Goal: Complete application form: Complete application form

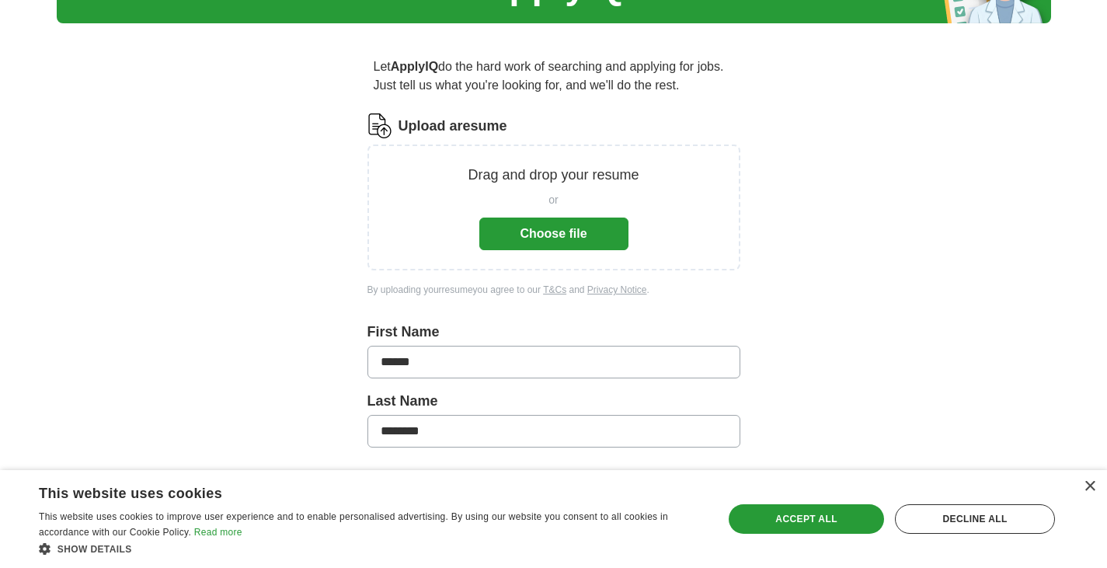
scroll to position [162, 0]
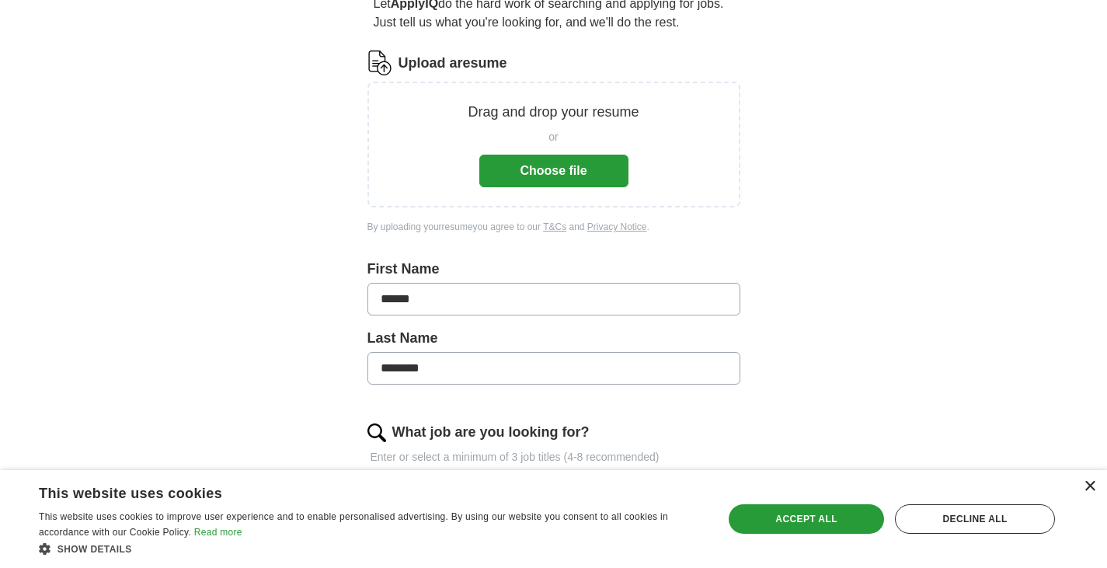
click at [1086, 488] on div "×" at bounding box center [1089, 487] width 12 height 12
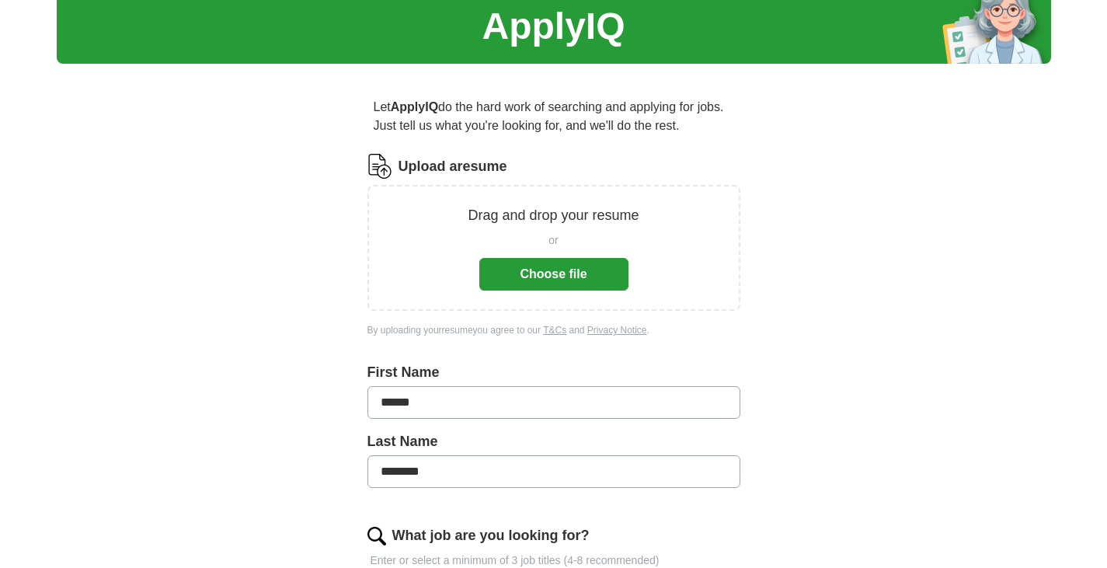
scroll to position [0, 0]
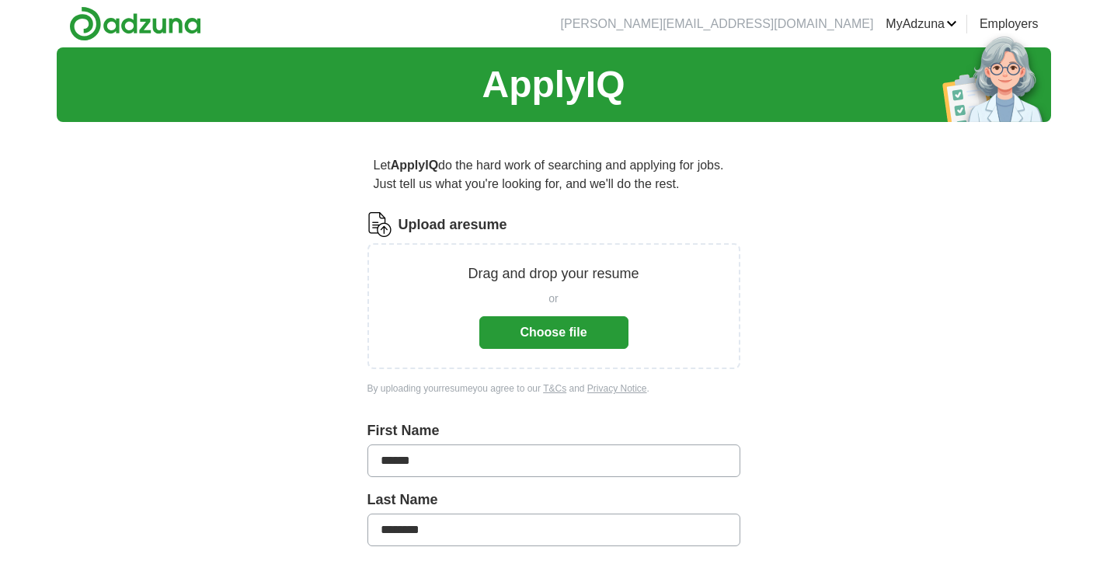
click at [579, 338] on button "Choose file" at bounding box center [553, 332] width 149 height 33
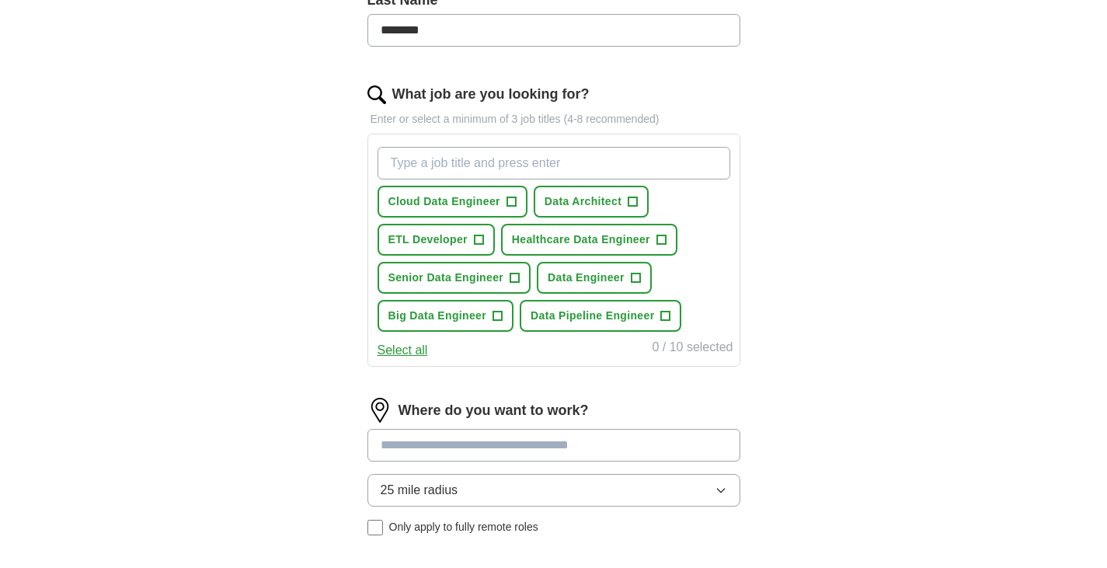
scroll to position [475, 0]
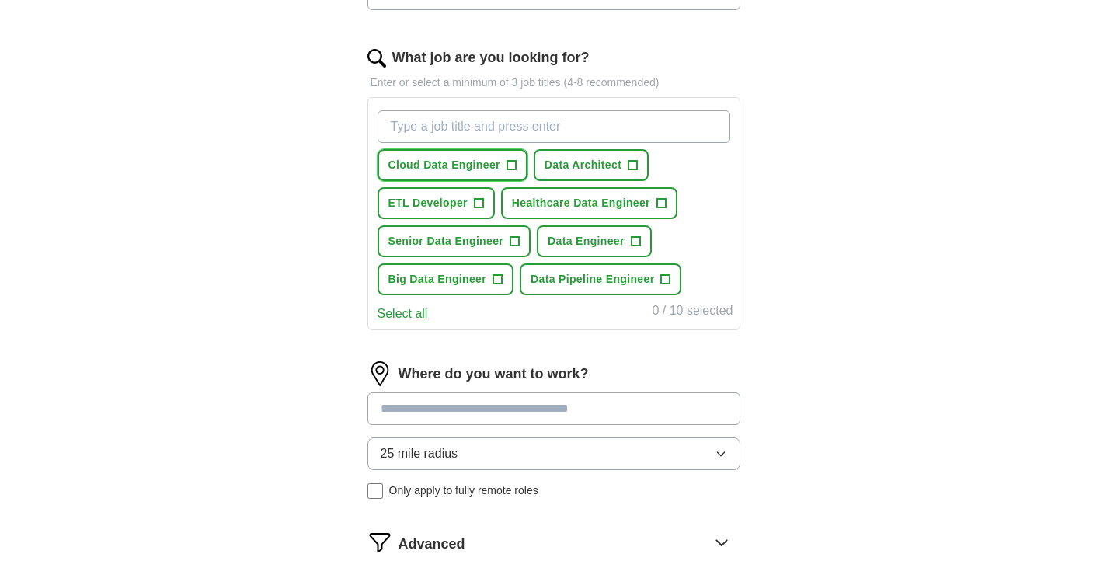
click at [510, 165] on span "+" at bounding box center [510, 165] width 9 height 12
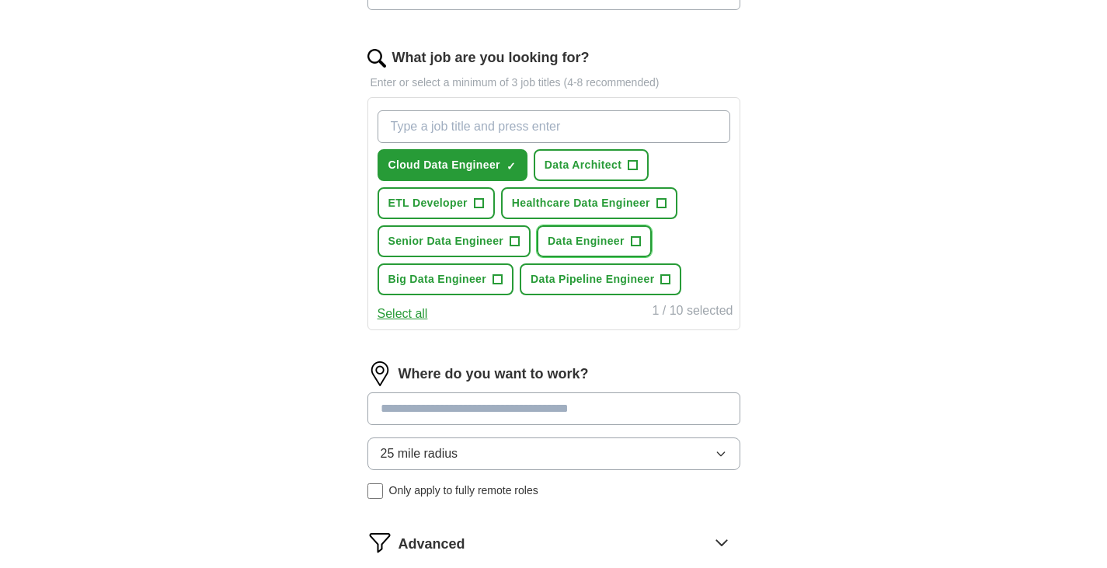
click at [635, 239] on span "+" at bounding box center [635, 241] width 9 height 12
click at [666, 283] on span "+" at bounding box center [665, 279] width 9 height 12
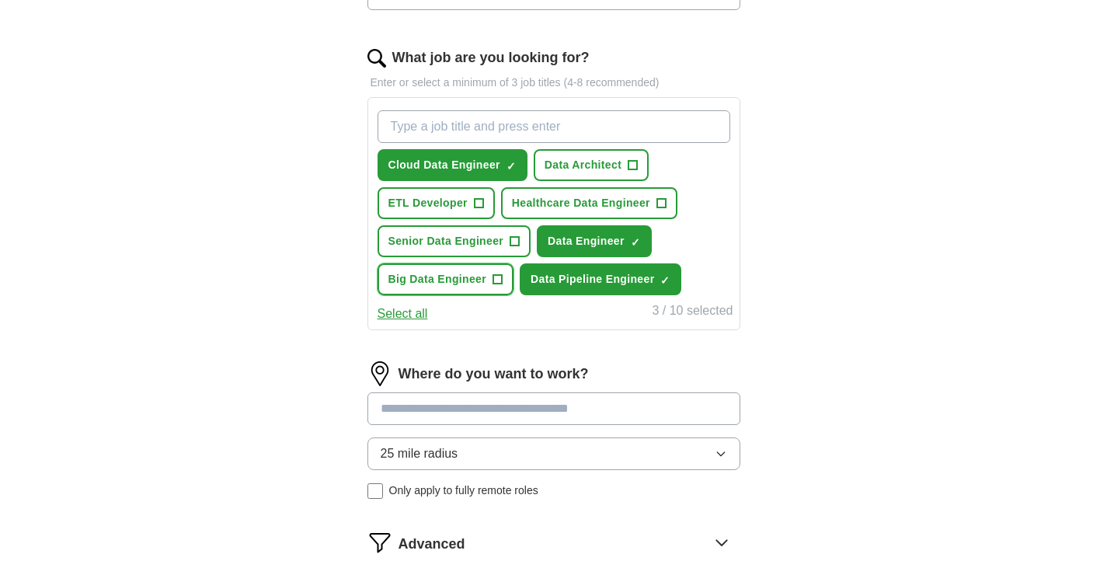
click at [502, 281] on span "+" at bounding box center [497, 279] width 9 height 12
click at [520, 238] on button "Senior Data Engineer +" at bounding box center [454, 241] width 154 height 32
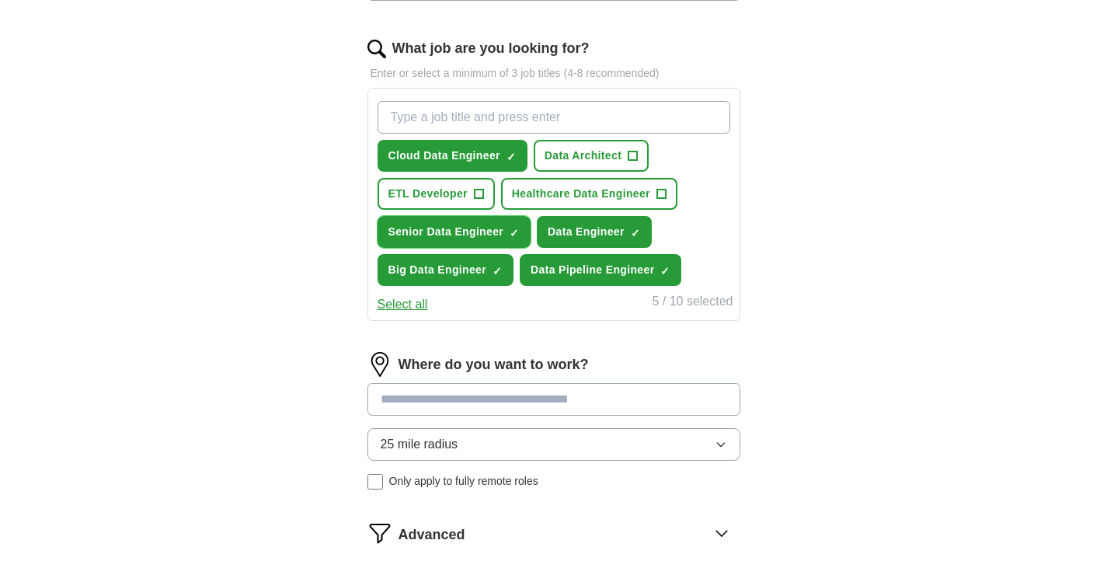
scroll to position [624, 0]
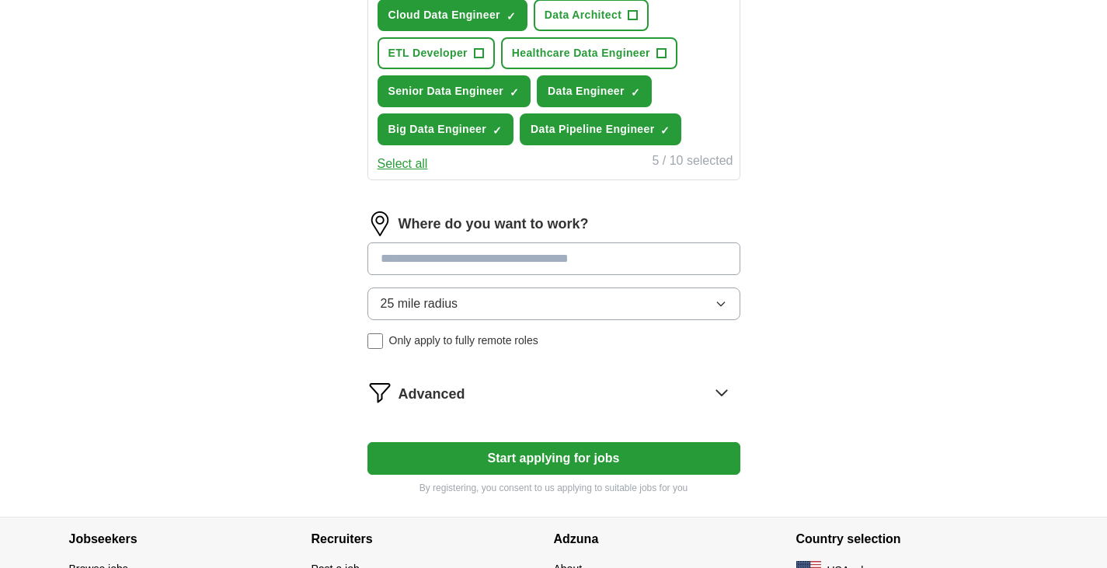
click at [645, 309] on button "25 mile radius" at bounding box center [553, 303] width 373 height 33
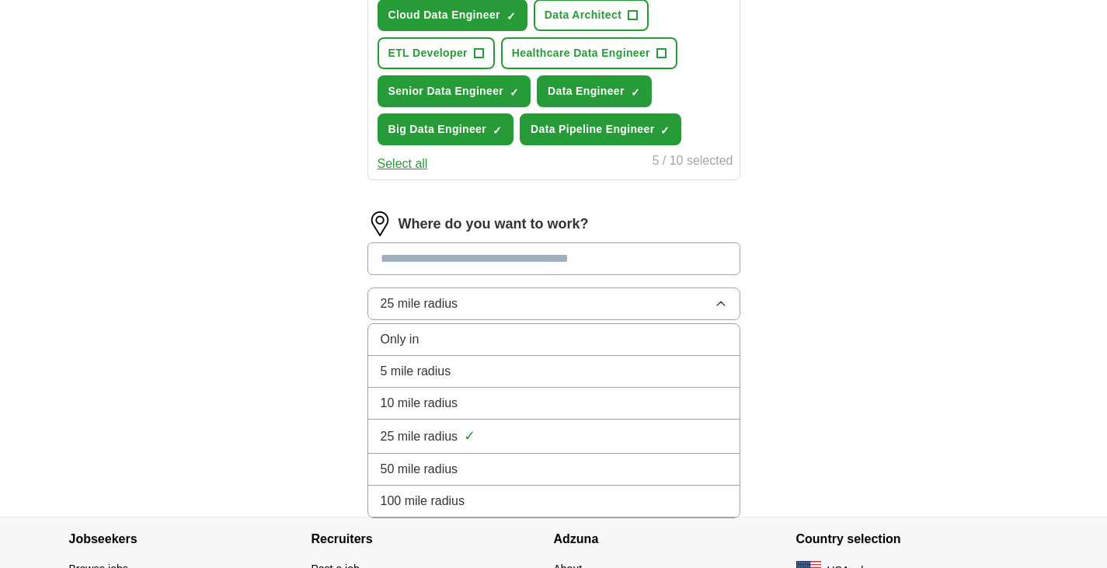
click at [562, 466] on div "50 mile radius" at bounding box center [554, 469] width 346 height 19
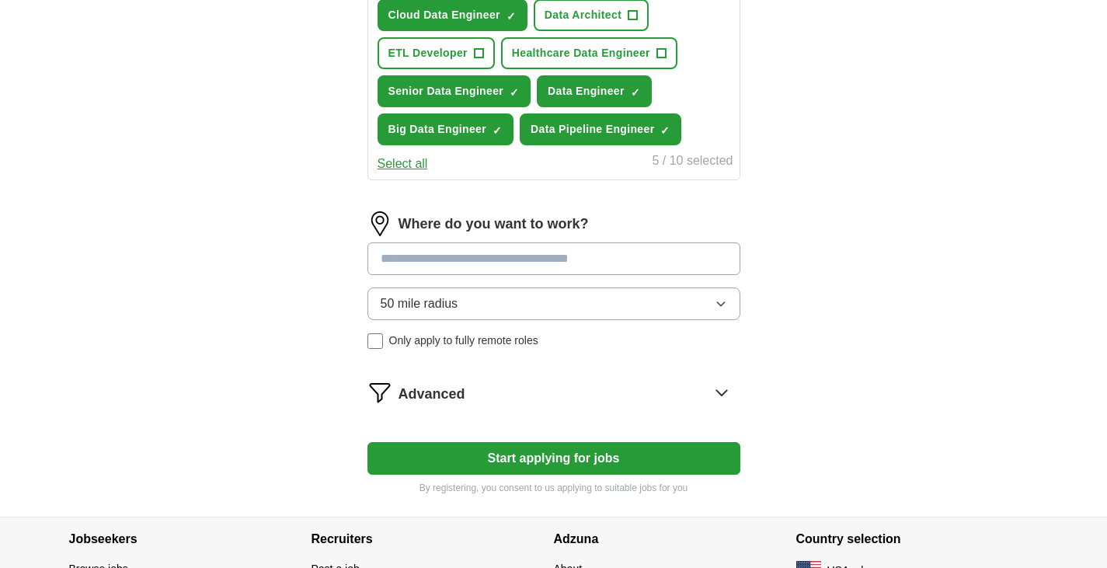
click at [567, 254] on input at bounding box center [553, 258] width 373 height 33
type input "*"
type input "*****"
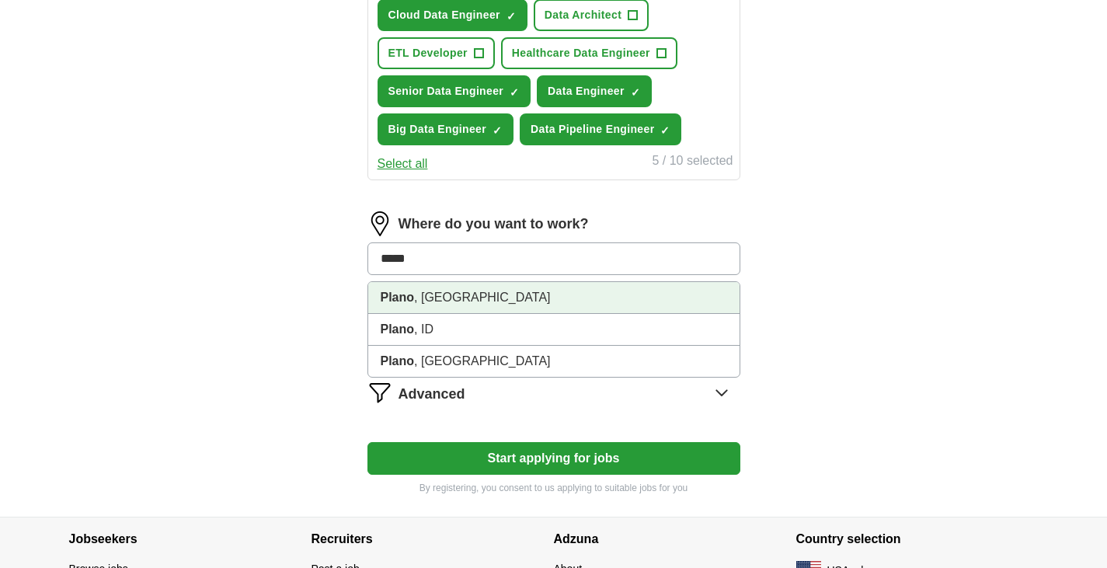
click at [469, 294] on li "[GEOGRAPHIC_DATA] , [GEOGRAPHIC_DATA]" at bounding box center [553, 298] width 371 height 32
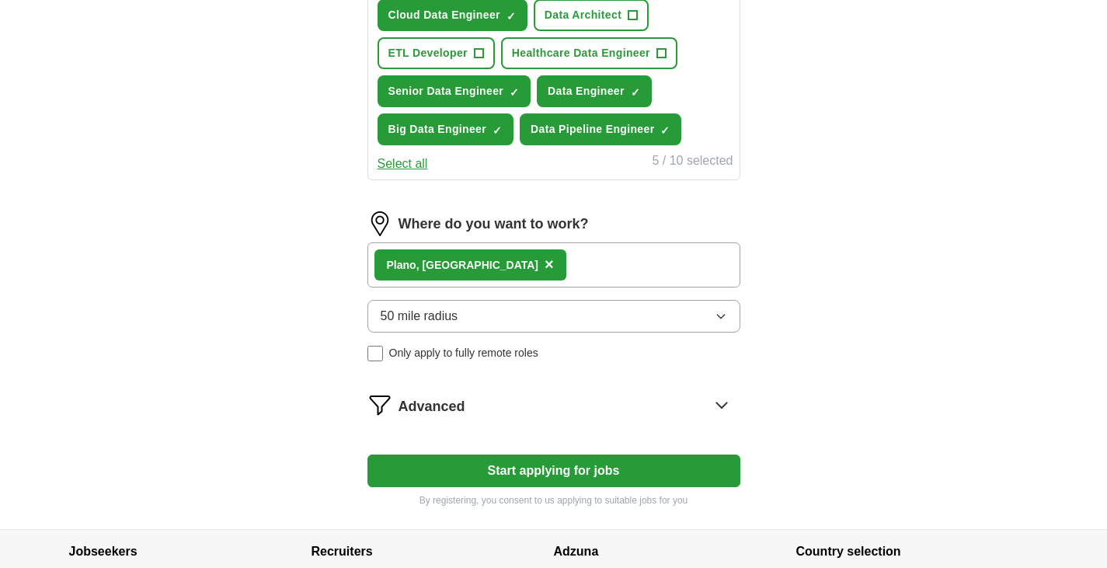
click at [593, 475] on button "Start applying for jobs" at bounding box center [553, 470] width 373 height 33
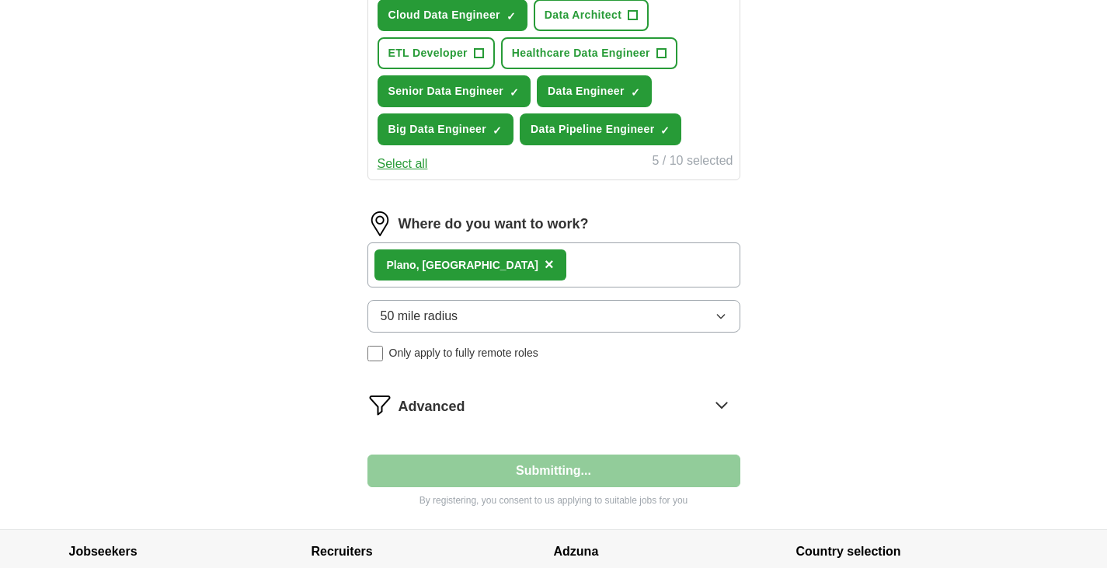
select select "**"
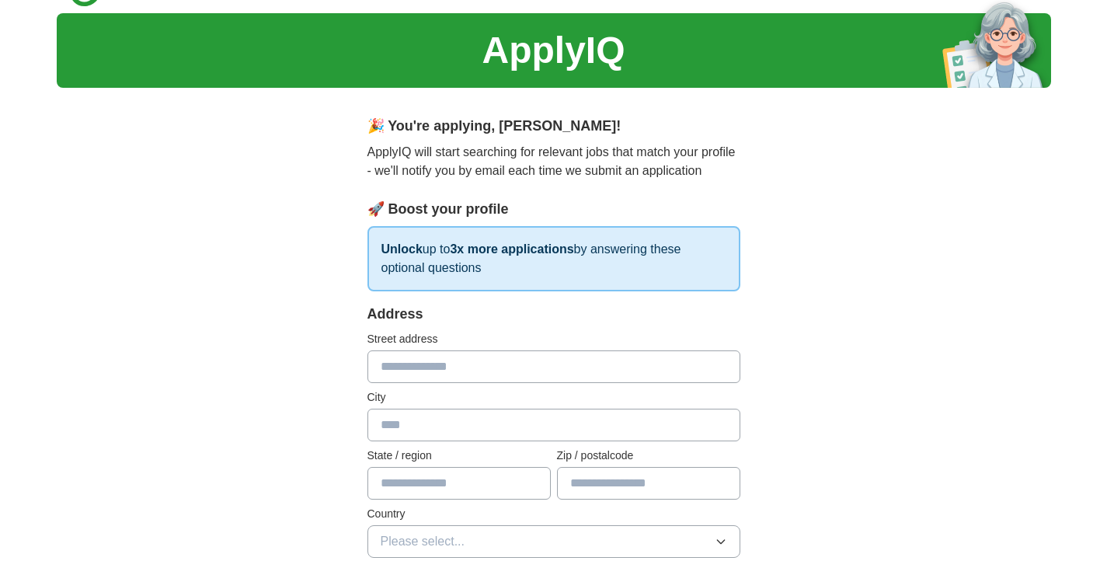
scroll to position [118, 0]
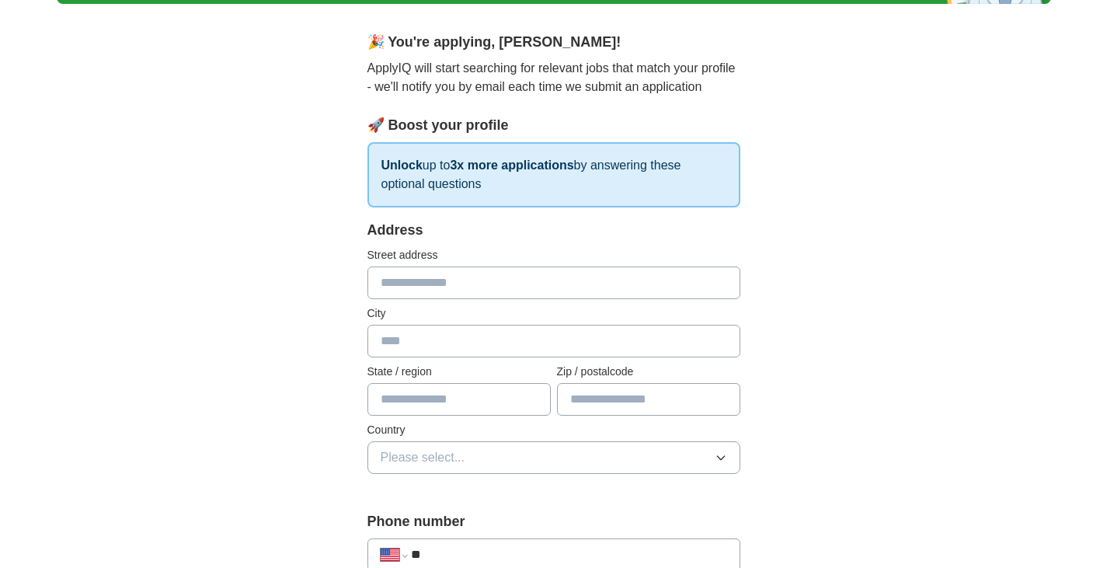
click at [429, 290] on input "text" at bounding box center [553, 282] width 373 height 33
type input "**********"
type input "*****"
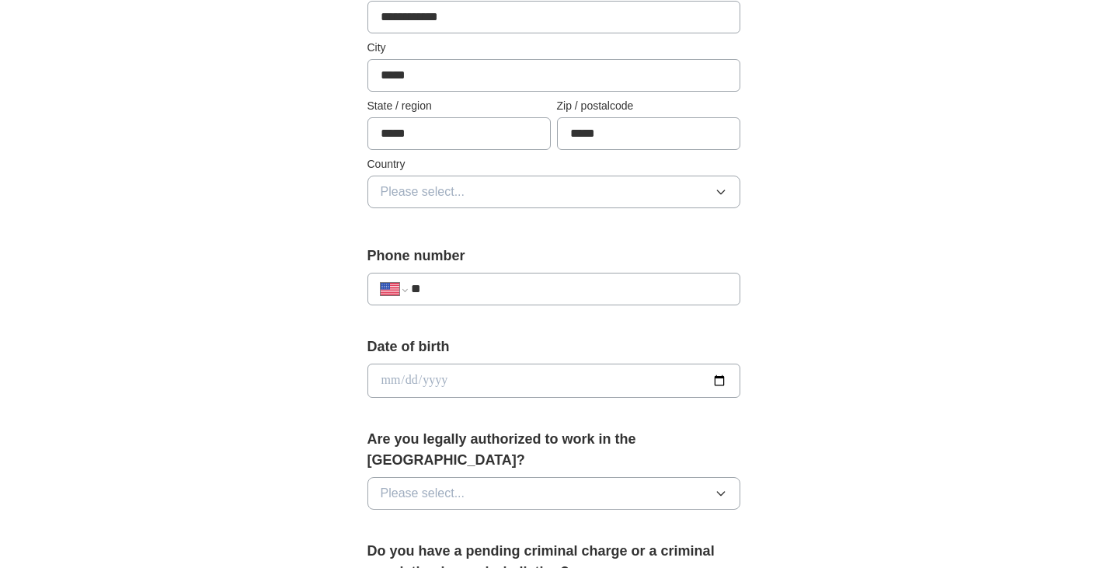
scroll to position [385, 0]
click at [705, 179] on button "Please select..." at bounding box center [553, 190] width 373 height 33
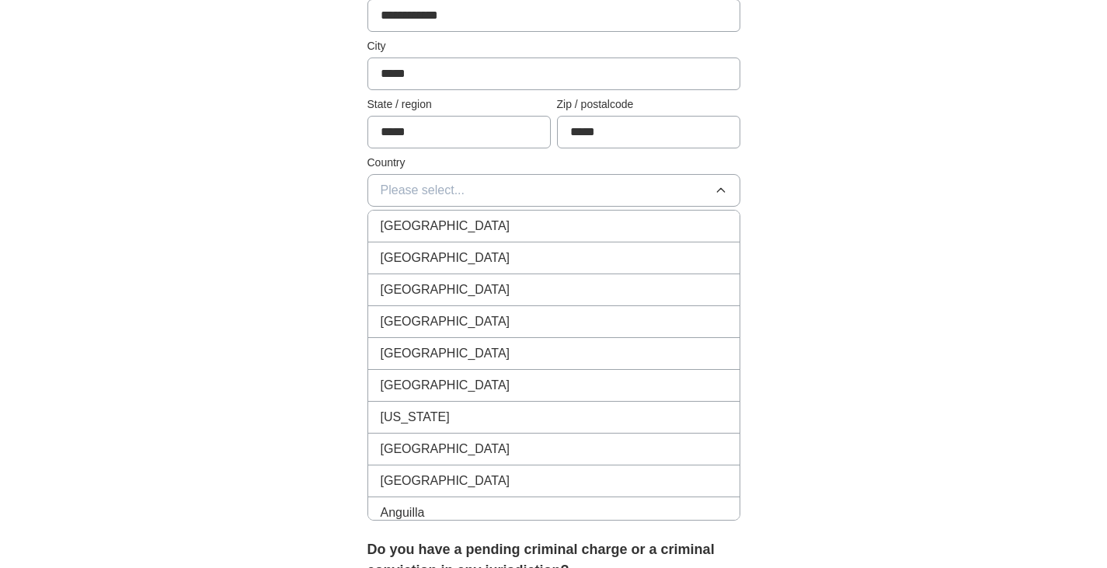
click at [600, 264] on div "[GEOGRAPHIC_DATA]" at bounding box center [554, 258] width 346 height 19
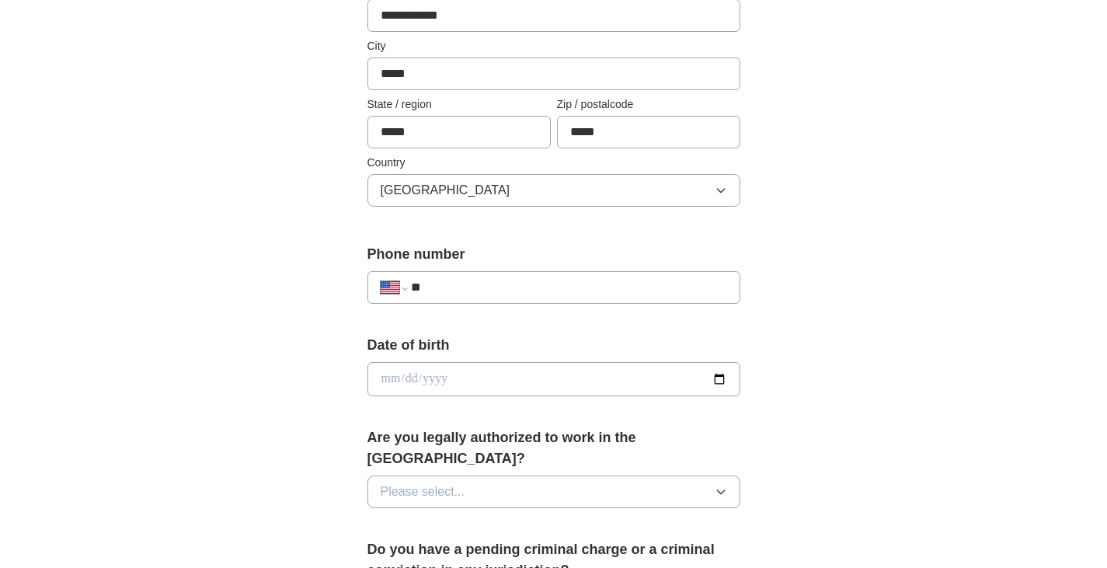
scroll to position [501, 0]
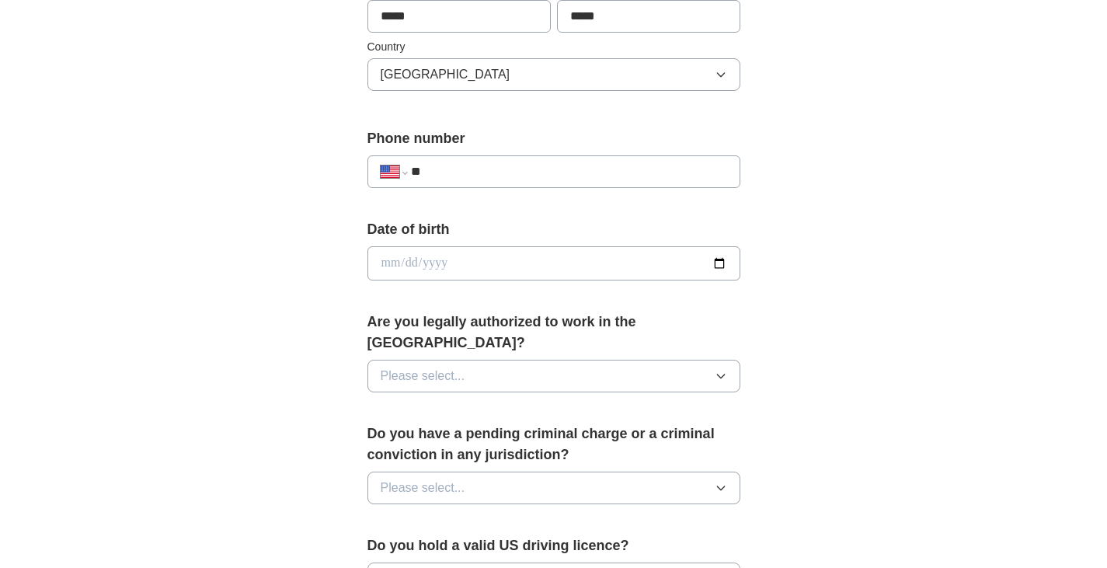
click at [530, 165] on input "**" at bounding box center [568, 171] width 315 height 19
drag, startPoint x: 527, startPoint y: 170, endPoint x: 399, endPoint y: 156, distance: 128.1
click at [398, 155] on div "**********" at bounding box center [553, 171] width 373 height 33
click at [463, 169] on input "**" at bounding box center [568, 171] width 315 height 19
type input "**********"
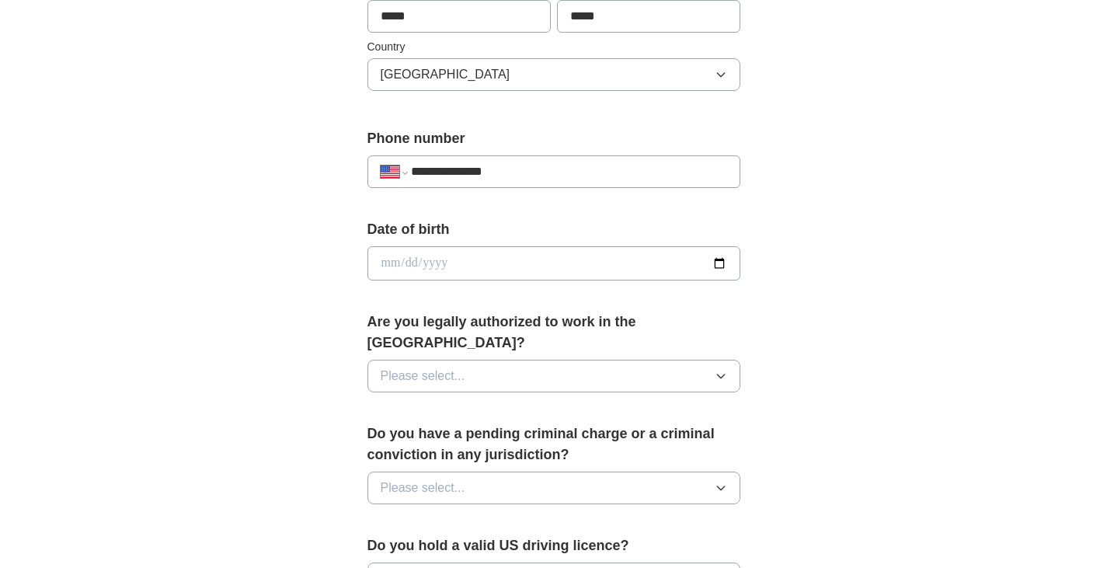
click at [686, 360] on button "Please select..." at bounding box center [553, 376] width 373 height 33
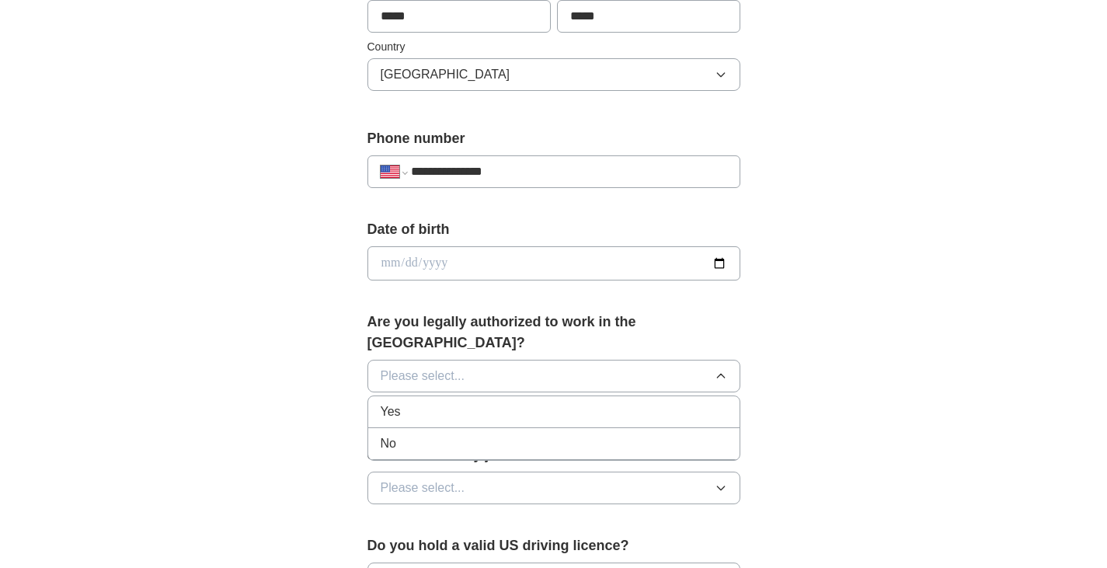
click at [646, 402] on div "Yes" at bounding box center [554, 411] width 346 height 19
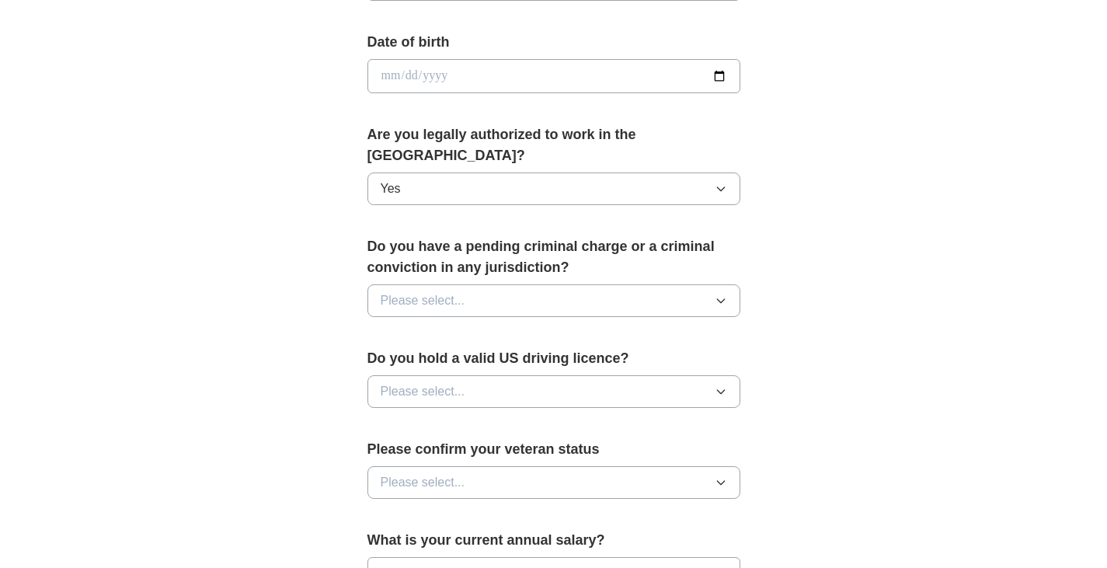
scroll to position [707, 0]
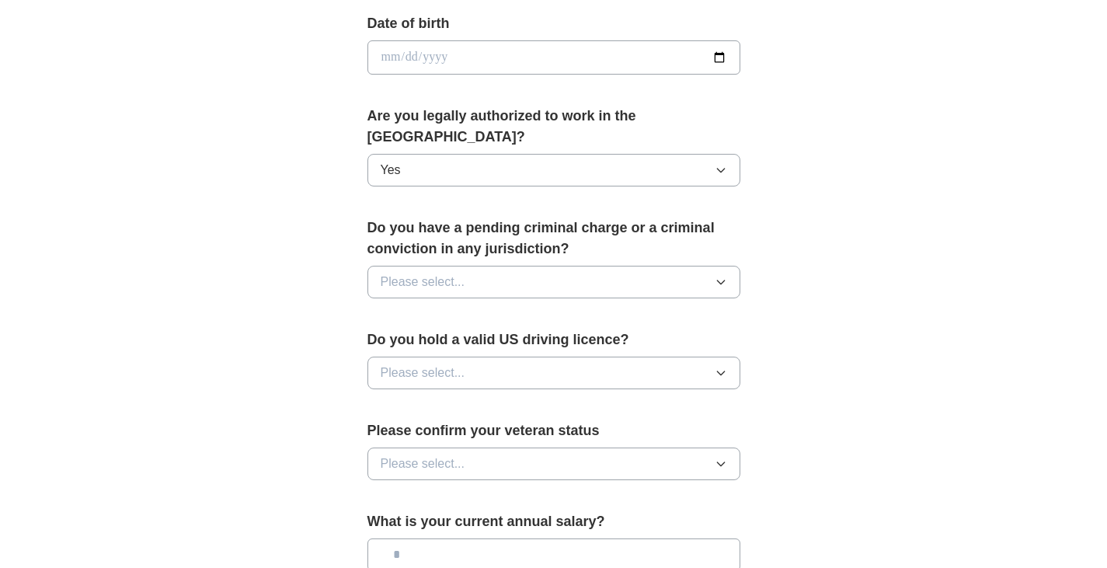
click at [648, 266] on button "Please select..." at bounding box center [553, 282] width 373 height 33
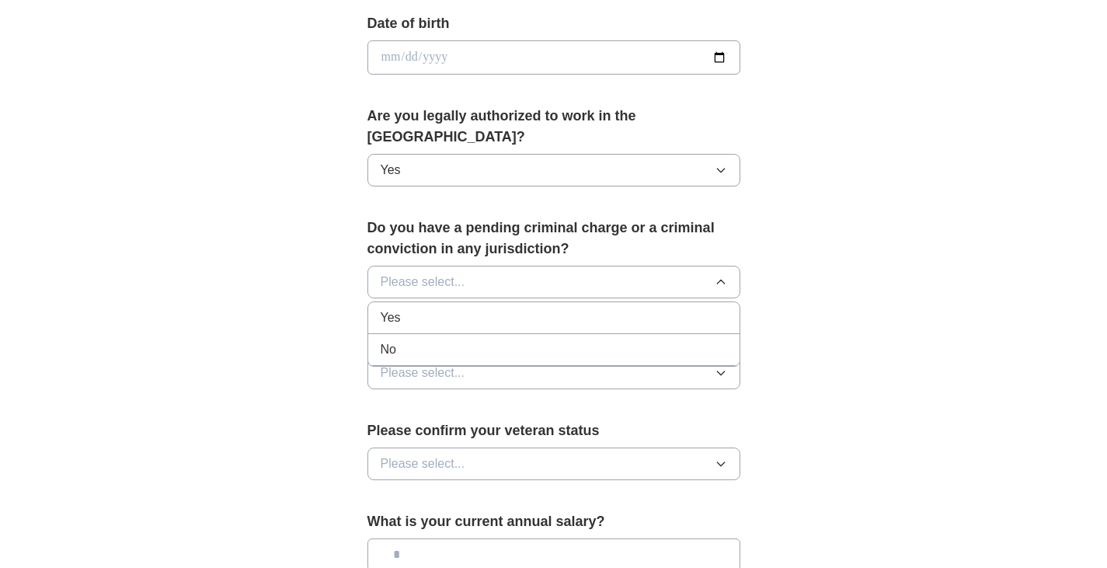
click at [578, 340] on div "No" at bounding box center [554, 349] width 346 height 19
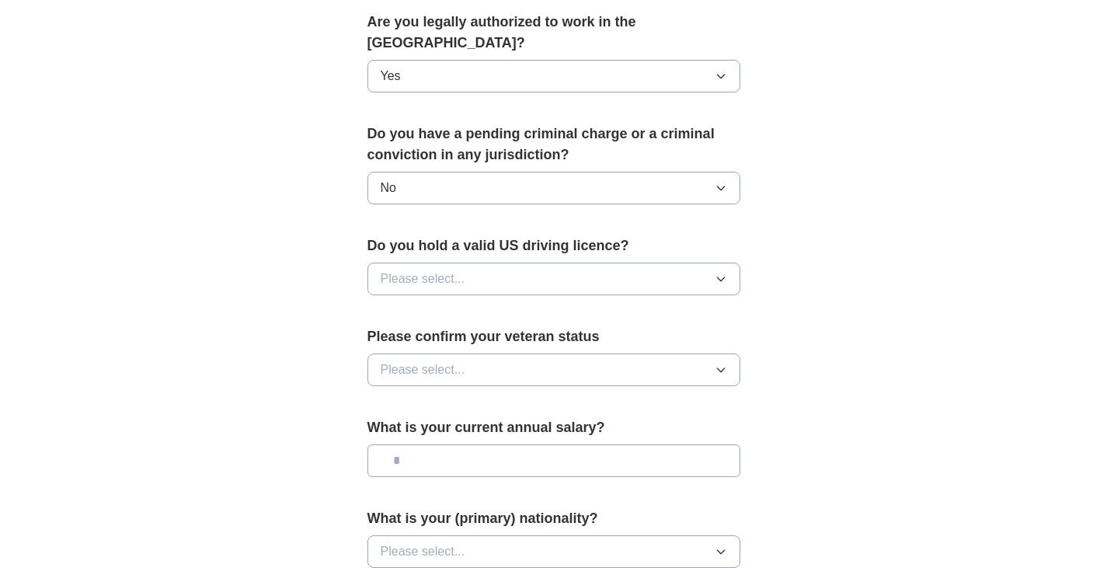
scroll to position [807, 0]
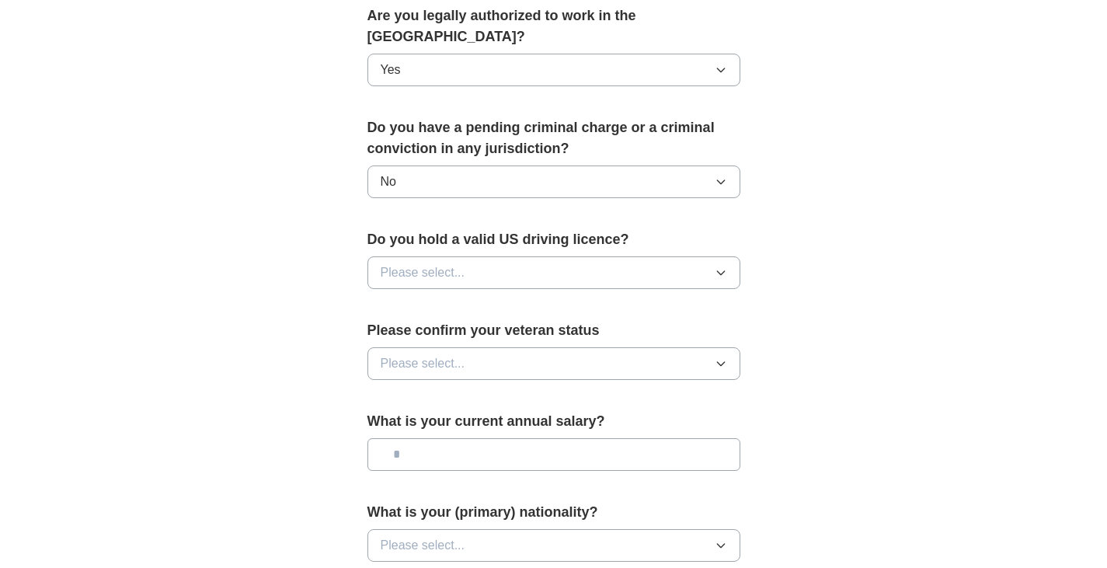
click at [640, 256] on button "Please select..." at bounding box center [553, 272] width 373 height 33
click at [516, 299] on div "Yes" at bounding box center [554, 308] width 346 height 19
click at [653, 347] on button "Please select..." at bounding box center [553, 363] width 373 height 33
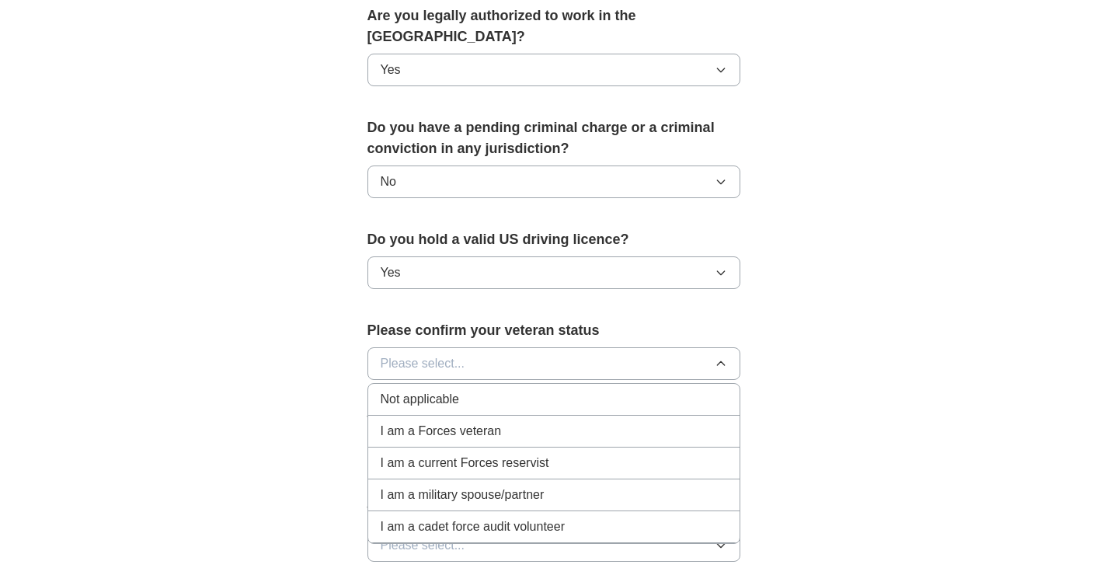
scroll to position [830, 0]
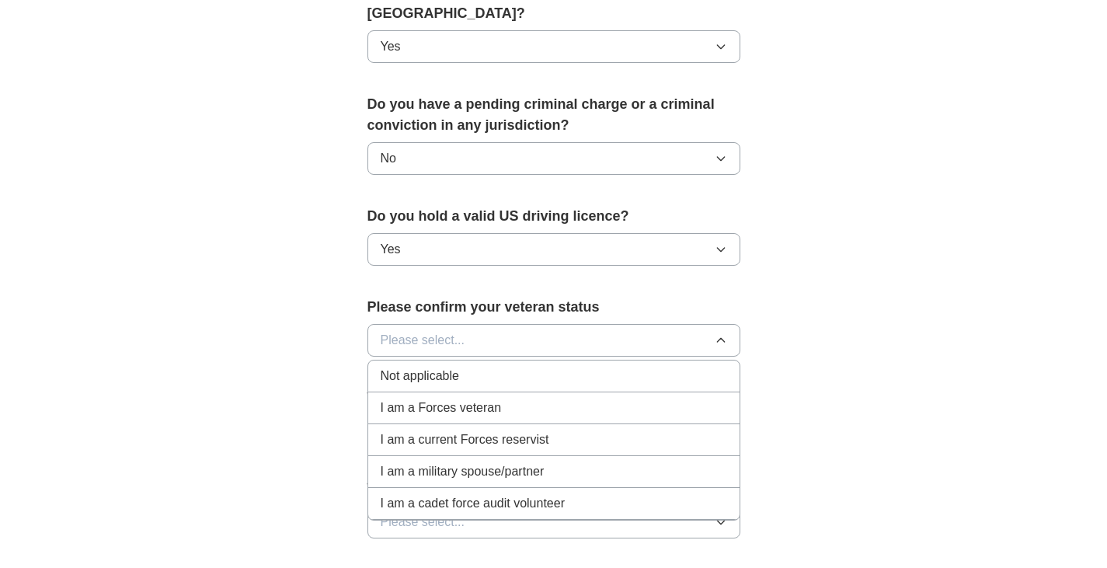
click at [480, 367] on div "Not applicable" at bounding box center [554, 376] width 346 height 19
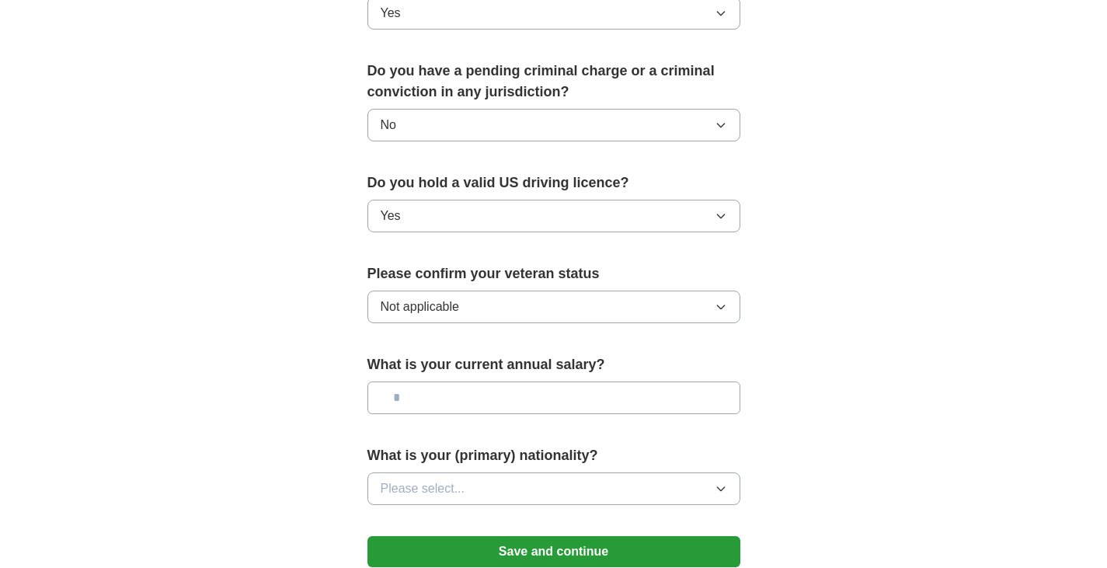
scroll to position [940, 0]
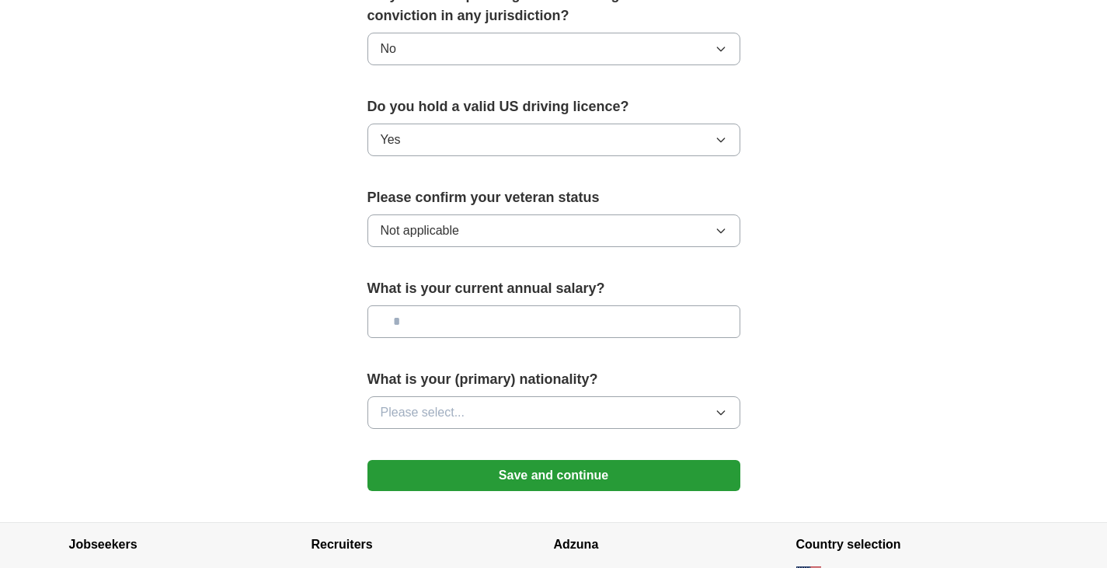
click at [586, 305] on input "text" at bounding box center [553, 321] width 373 height 33
type input "********"
click at [538, 397] on button "Please select..." at bounding box center [553, 412] width 373 height 33
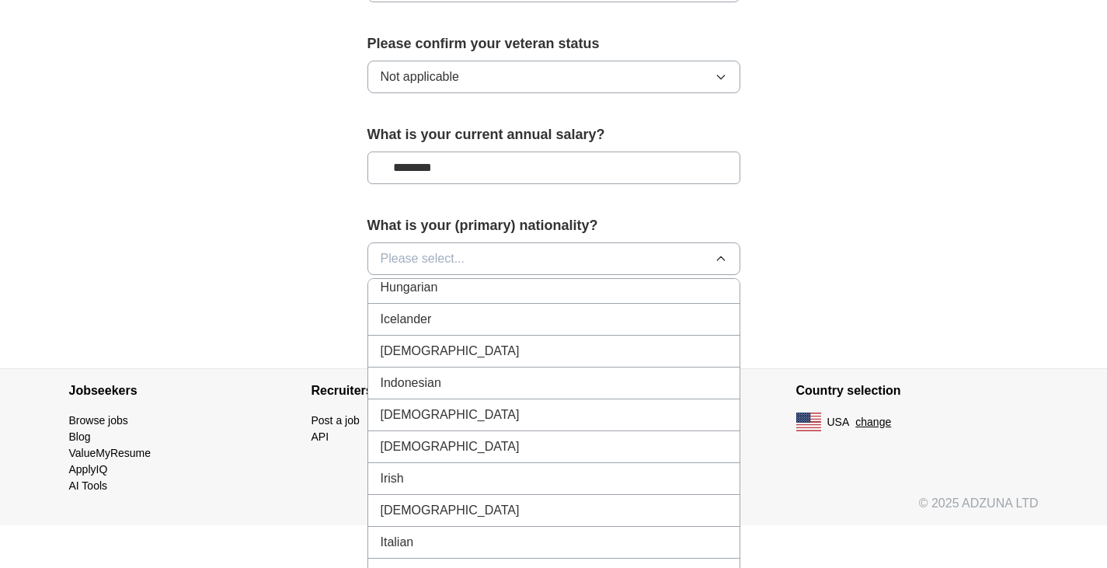
scroll to position [2478, 0]
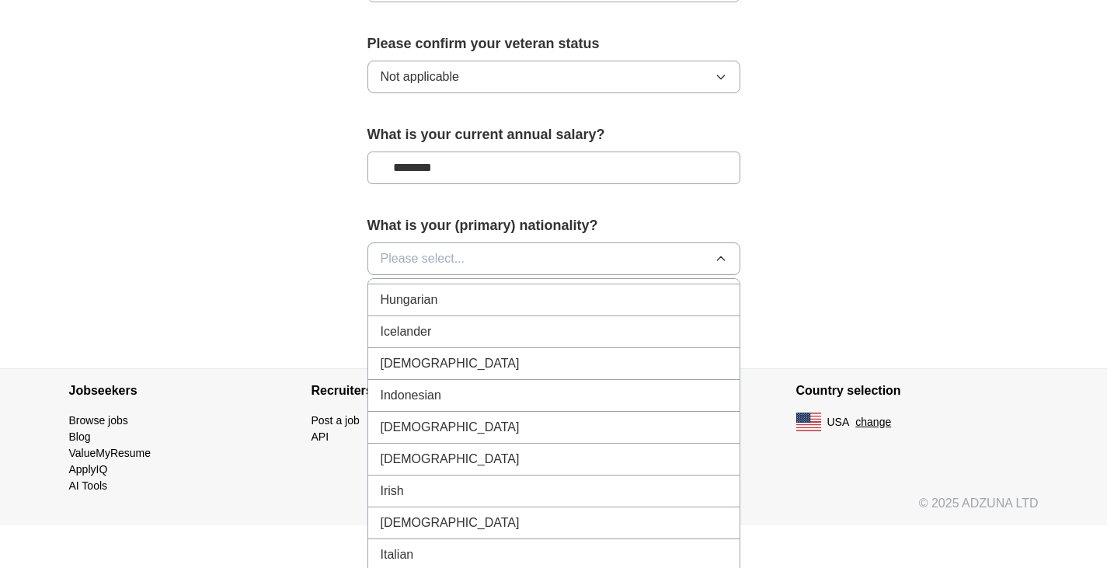
click at [404, 354] on span "[DEMOGRAPHIC_DATA]" at bounding box center [450, 363] width 139 height 19
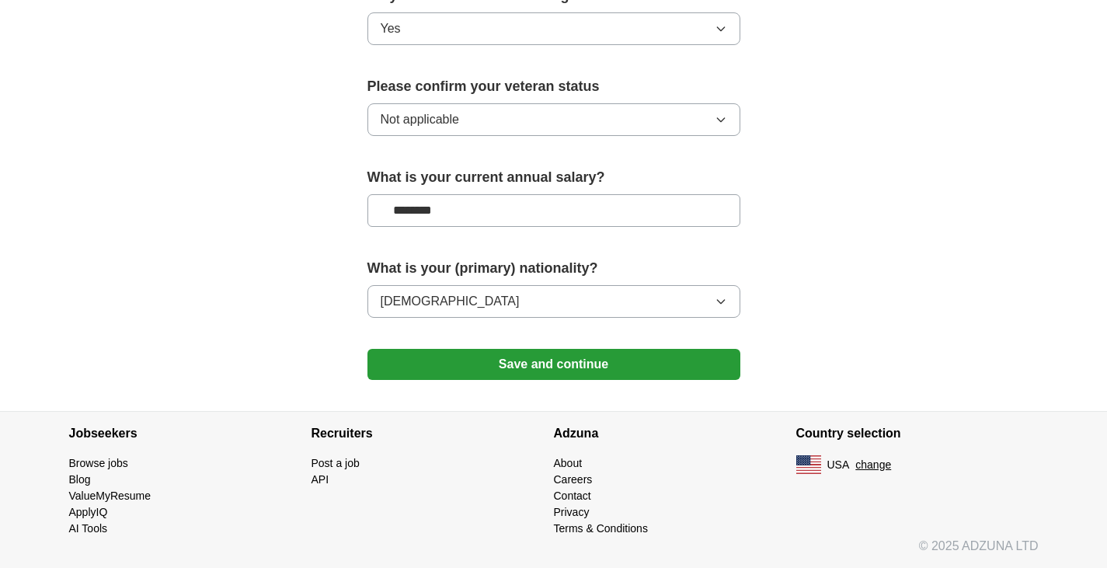
scroll to position [1030, 0]
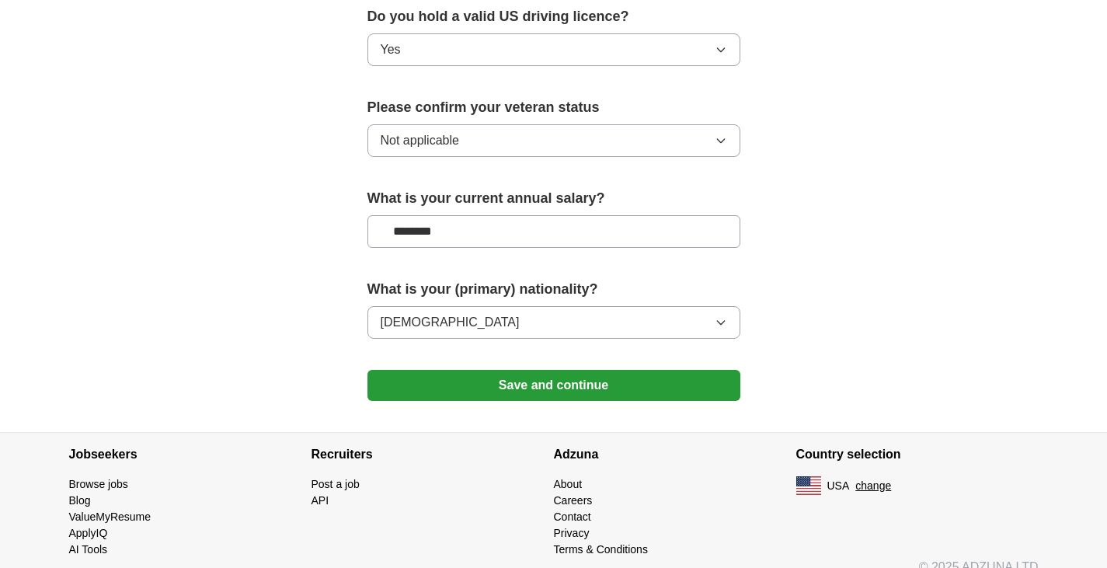
click at [545, 370] on button "Save and continue" at bounding box center [553, 385] width 373 height 31
